Goal: Transaction & Acquisition: Register for event/course

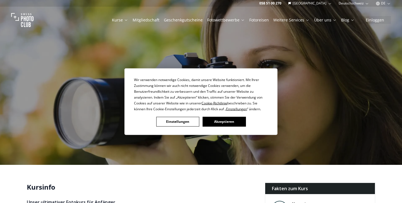
click at [226, 123] on button "Akzeptieren" at bounding box center [224, 122] width 43 height 10
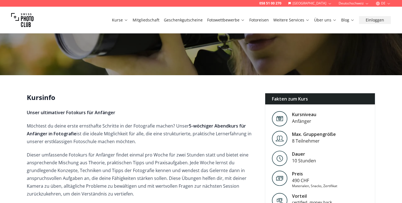
scroll to position [91, 0]
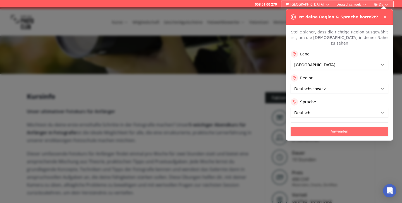
click at [336, 127] on button "Anwenden" at bounding box center [339, 131] width 98 height 9
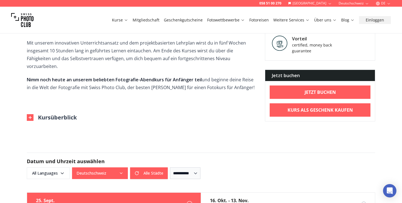
scroll to position [276, 0]
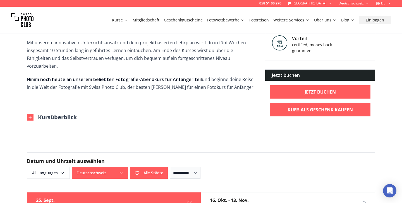
click at [29, 114] on img at bounding box center [30, 117] width 7 height 7
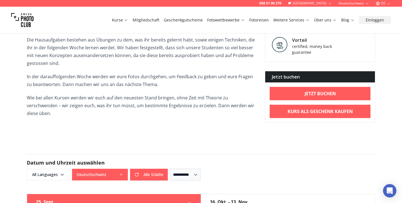
scroll to position [519, 0]
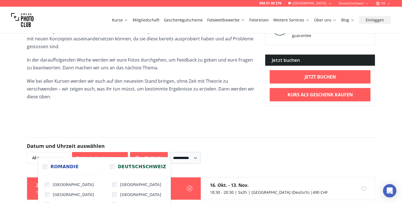
click at [121, 156] on icon "button" at bounding box center [121, 158] width 4 height 4
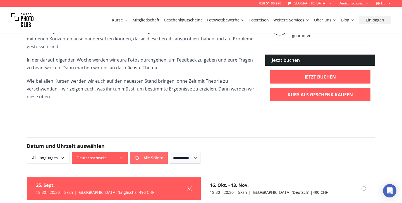
click at [147, 152] on button "Alle Städte" at bounding box center [149, 158] width 38 height 12
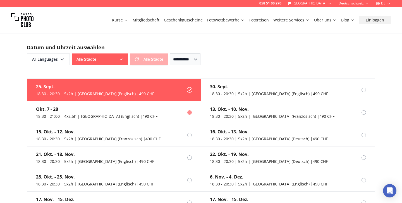
scroll to position [618, 0]
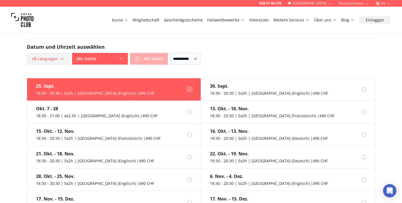
click at [62, 57] on icon "button" at bounding box center [62, 59] width 4 height 4
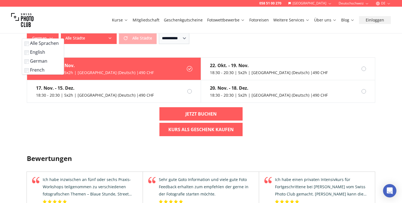
scroll to position [634, 0]
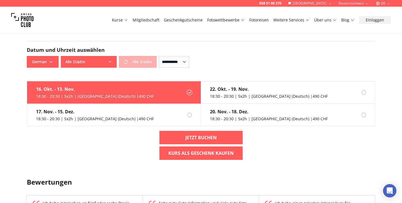
scroll to position [610, 0]
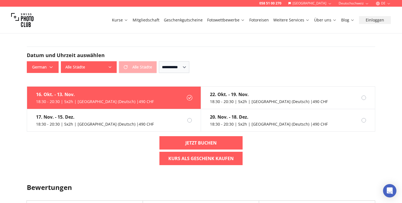
click at [111, 65] on icon "button" at bounding box center [110, 67] width 4 height 4
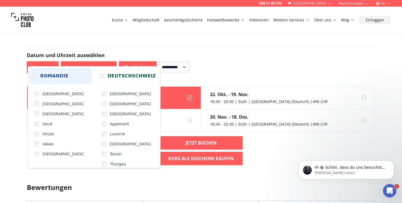
scroll to position [0, 0]
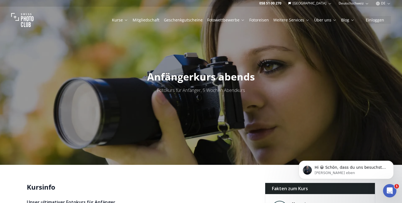
click at [148, 19] on link "Mitgliedschaft" at bounding box center [146, 20] width 27 height 6
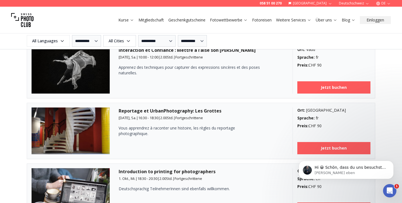
scroll to position [705, 0]
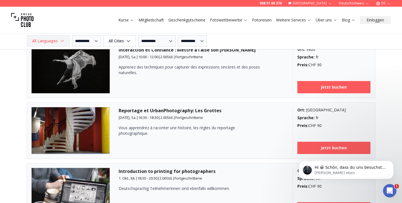
click at [53, 41] on span "All Languages" at bounding box center [48, 41] width 41 height 10
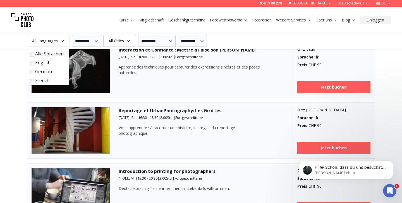
click at [45, 72] on label "German" at bounding box center [47, 71] width 35 height 7
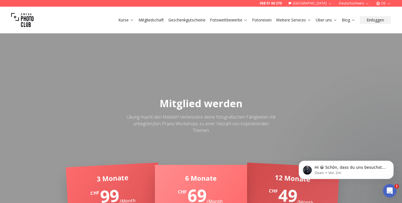
scroll to position [0, 0]
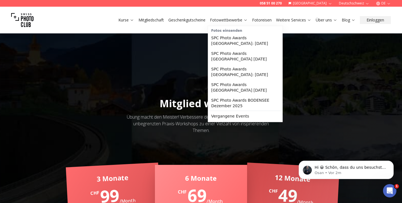
click at [223, 21] on link "Fotowettbewerbe" at bounding box center [229, 20] width 38 height 6
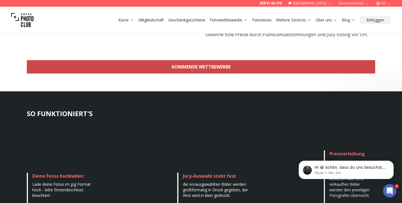
scroll to position [201, 0]
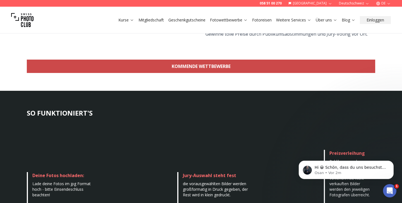
click at [173, 67] on link "KOMMENDE WETTBEWERBE" at bounding box center [201, 66] width 348 height 13
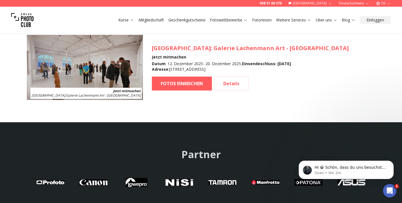
scroll to position [808, 0]
